Goal: Check status

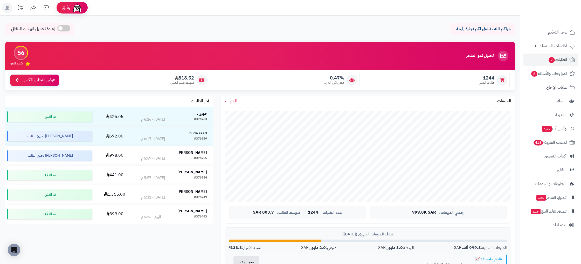
click at [561, 61] on span "الطلبات 2" at bounding box center [557, 59] width 19 height 7
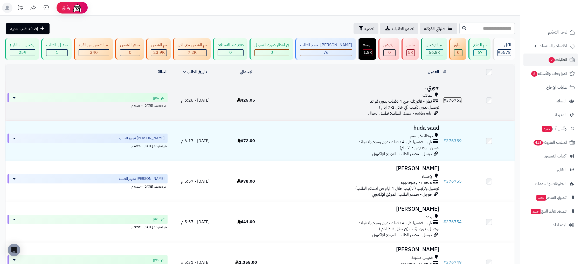
click at [457, 99] on link "# 376763" at bounding box center [452, 100] width 18 height 6
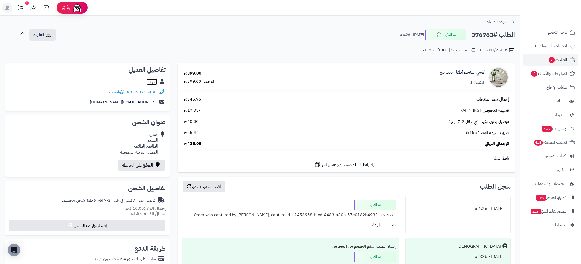
click at [153, 81] on link "جوري ." at bounding box center [152, 82] width 11 height 6
click at [489, 36] on h2 "الطلب #376763" at bounding box center [493, 35] width 43 height 11
copy h2 "376763"
